Goal: Transaction & Acquisition: Obtain resource

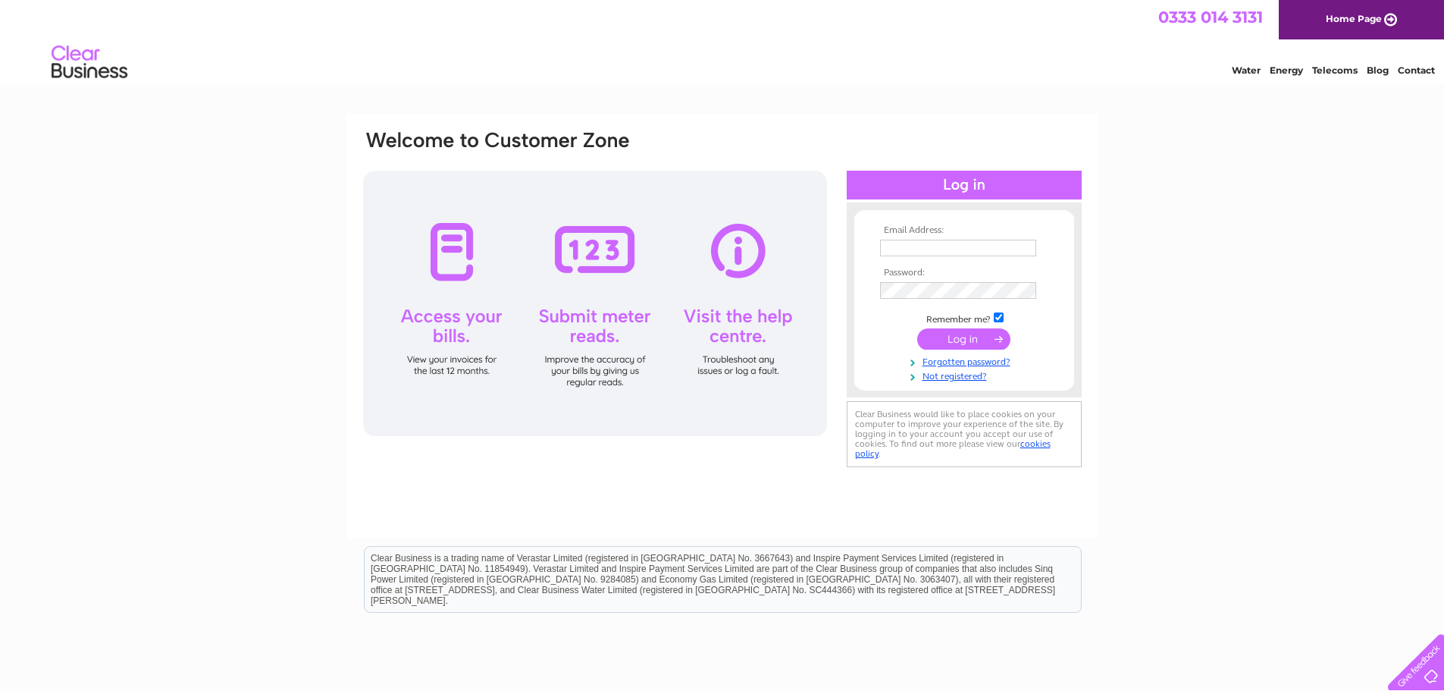
type input "[PERSON_NAME][EMAIL_ADDRESS][PERSON_NAME][DOMAIN_NAME]"
click at [943, 335] on input "submit" at bounding box center [963, 338] width 93 height 21
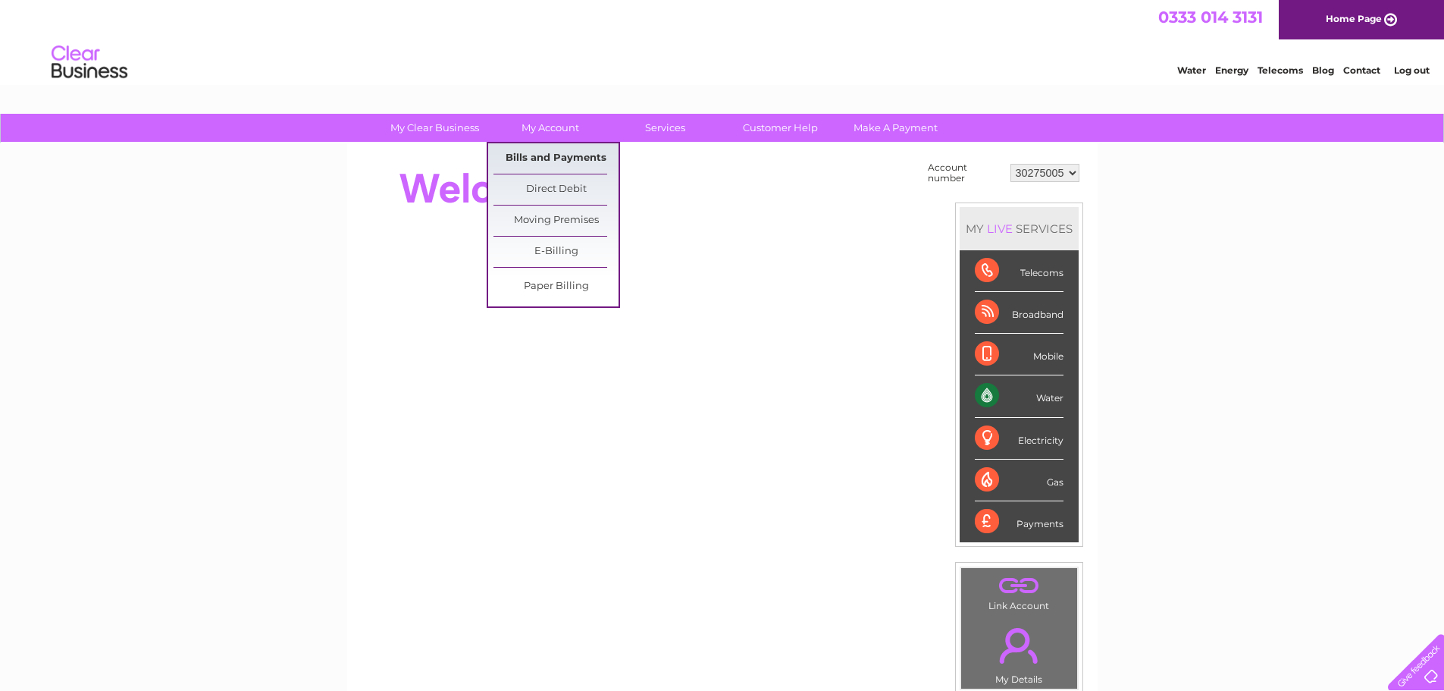
click at [518, 152] on link "Bills and Payments" at bounding box center [556, 158] width 125 height 30
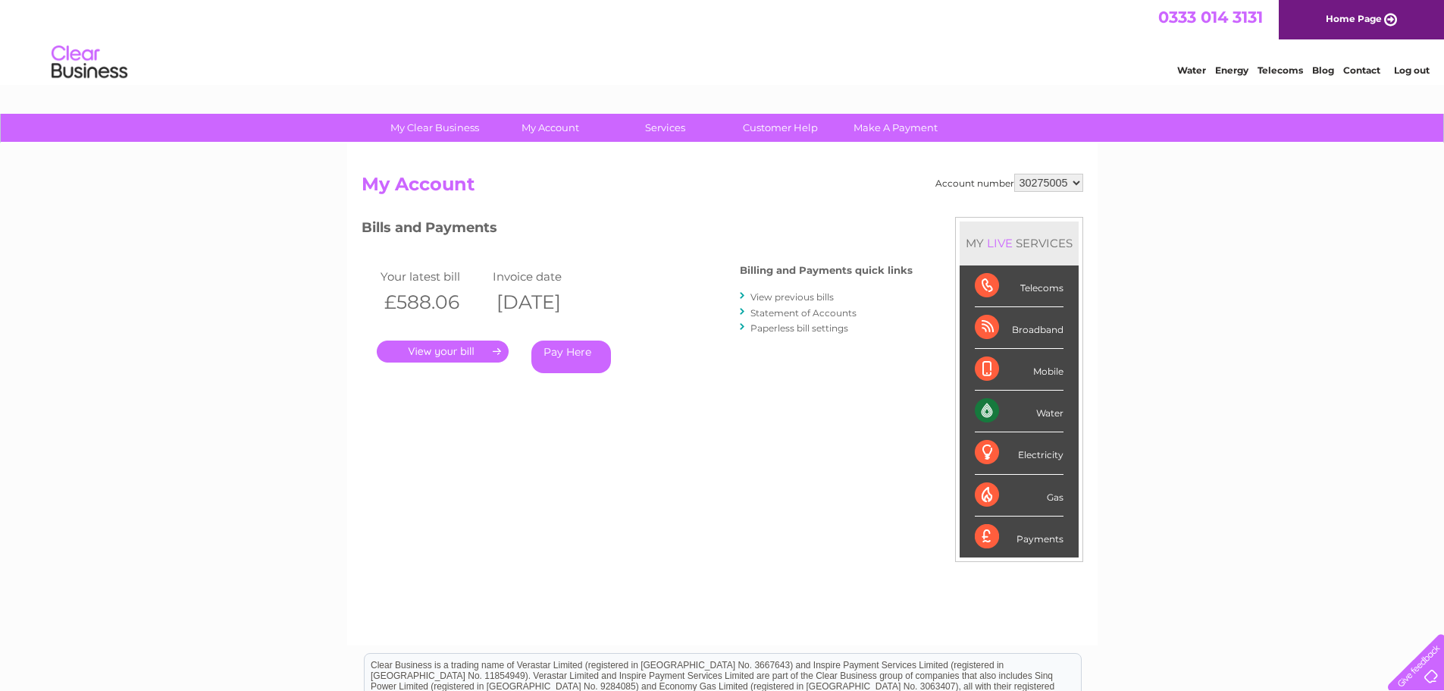
click at [487, 353] on link "." at bounding box center [443, 351] width 132 height 22
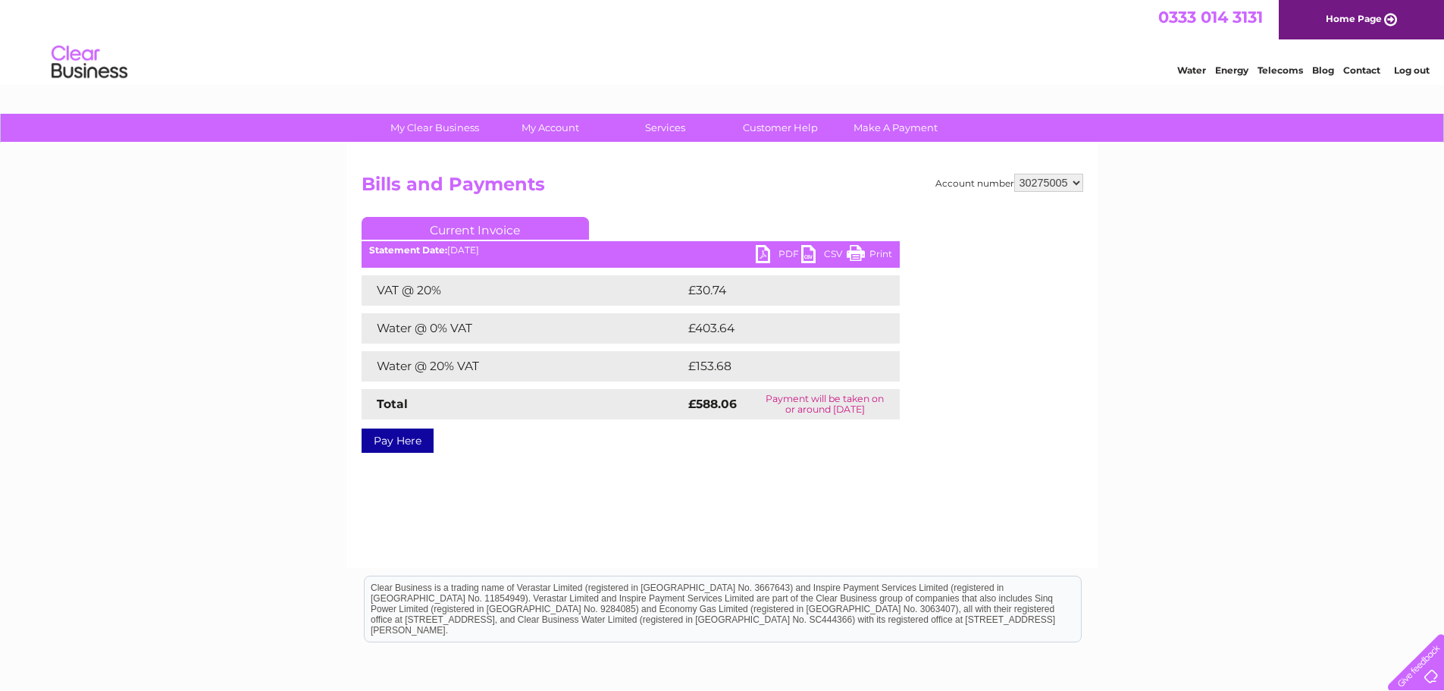
click at [783, 248] on link "PDF" at bounding box center [778, 256] width 45 height 22
